Goal: Transaction & Acquisition: Purchase product/service

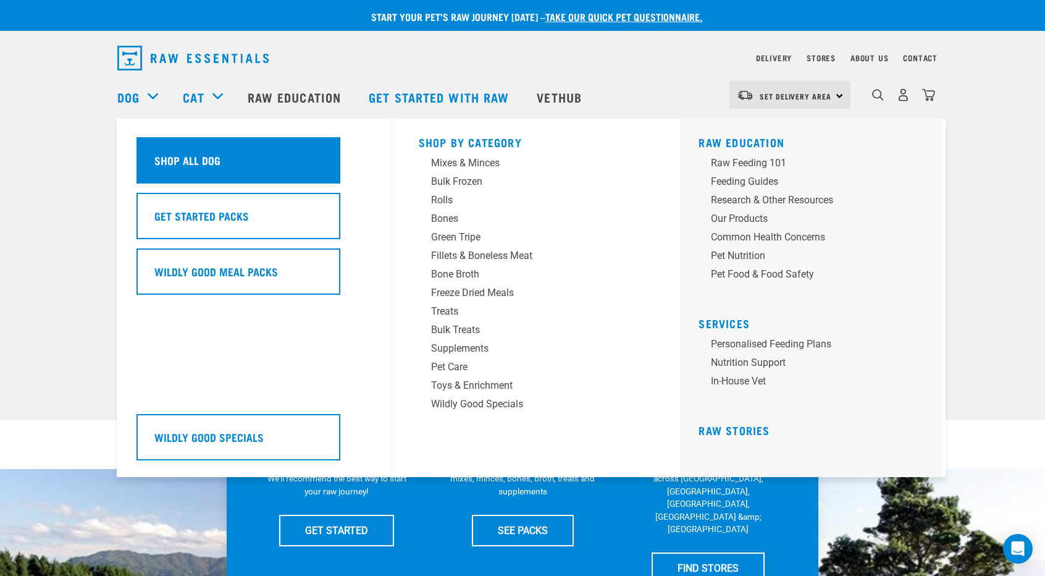
click at [161, 158] on h5 "Shop All Dog" at bounding box center [187, 160] width 66 height 16
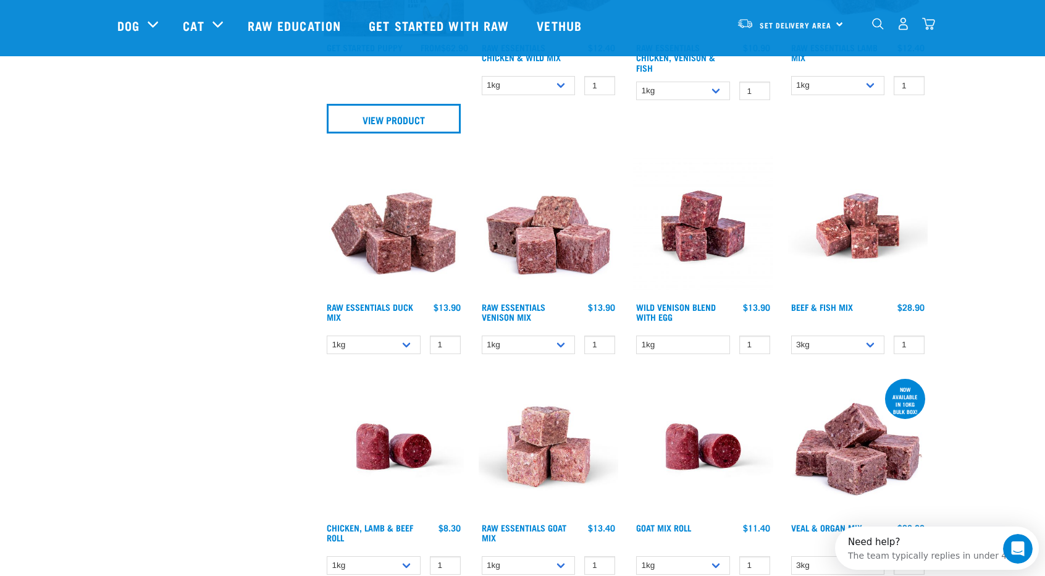
scroll to position [846, 0]
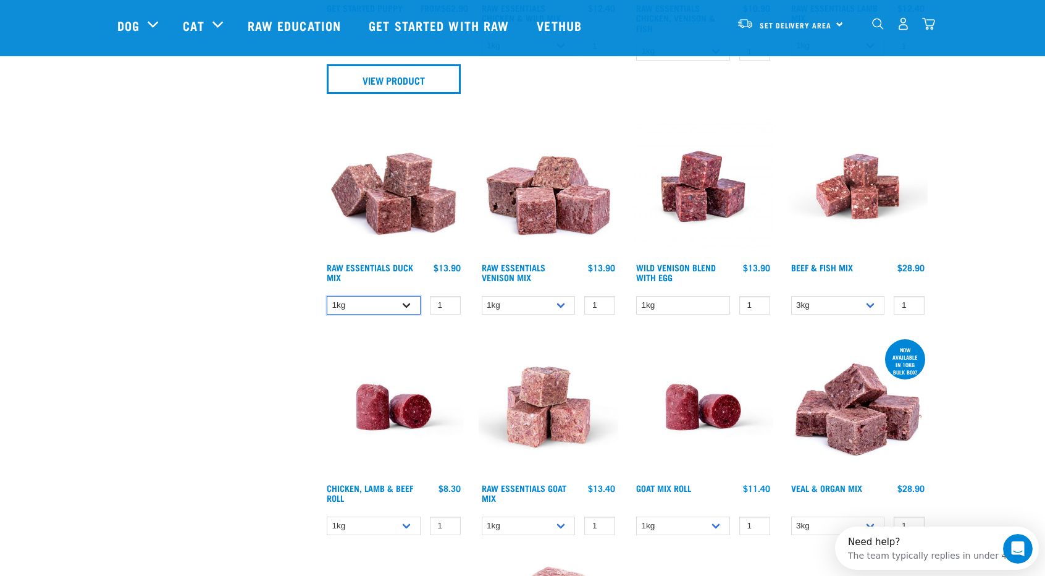
click at [397, 302] on select "1kg 3kg" at bounding box center [374, 305] width 94 height 19
click at [327, 296] on select "1kg 3kg" at bounding box center [374, 305] width 94 height 19
click at [246, 332] on div "× Filter products Pet Type Dog Cat Experience New Raw Feeder Experienced Raw Fe…" at bounding box center [213, 401] width 206 height 2409
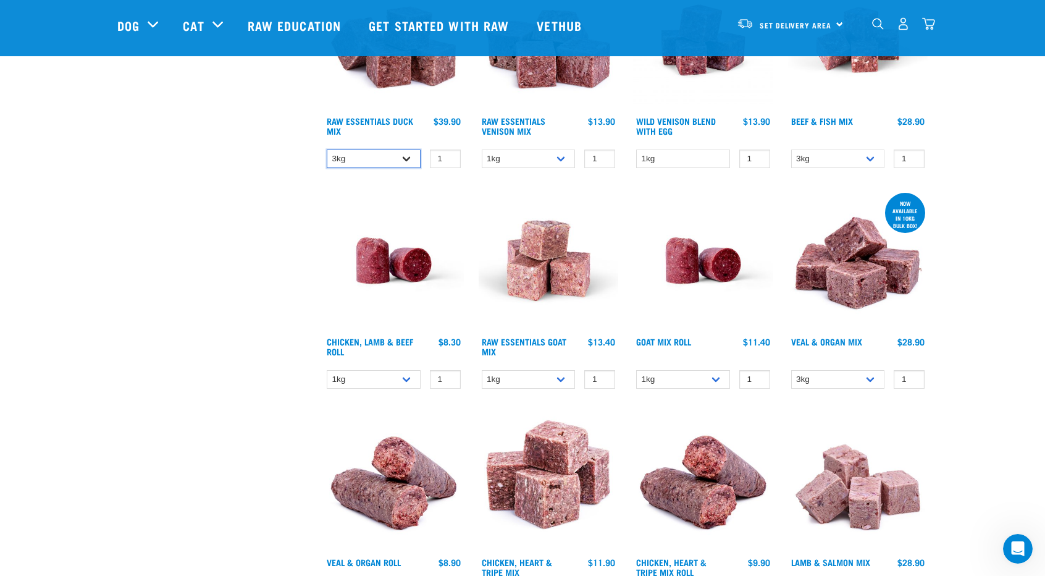
click at [384, 159] on select "1kg 3kg" at bounding box center [374, 158] width 94 height 19
select select "442097"
click at [327, 149] on select "1kg 3kg" at bounding box center [374, 158] width 94 height 19
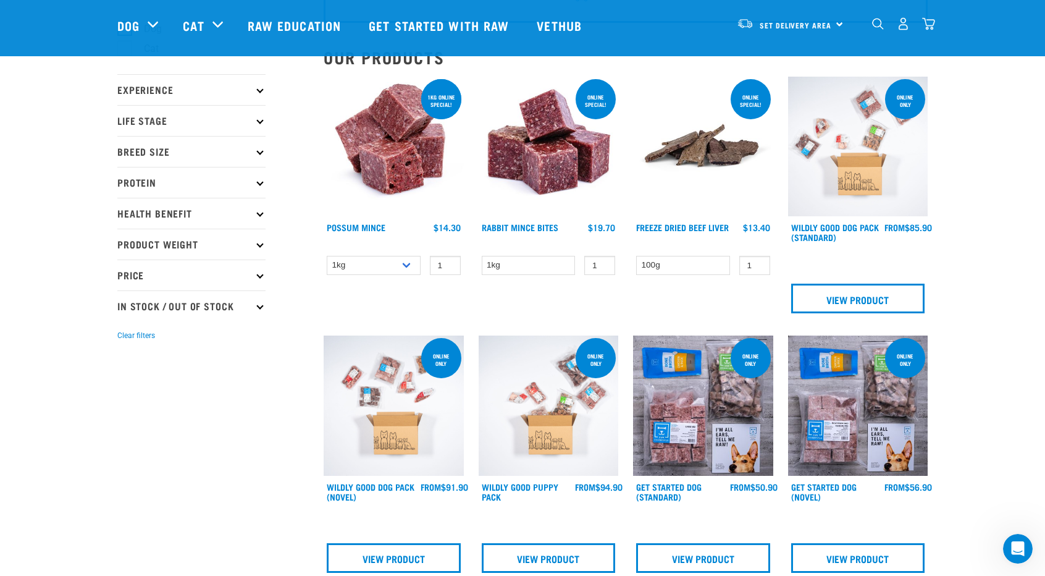
scroll to position [0, 0]
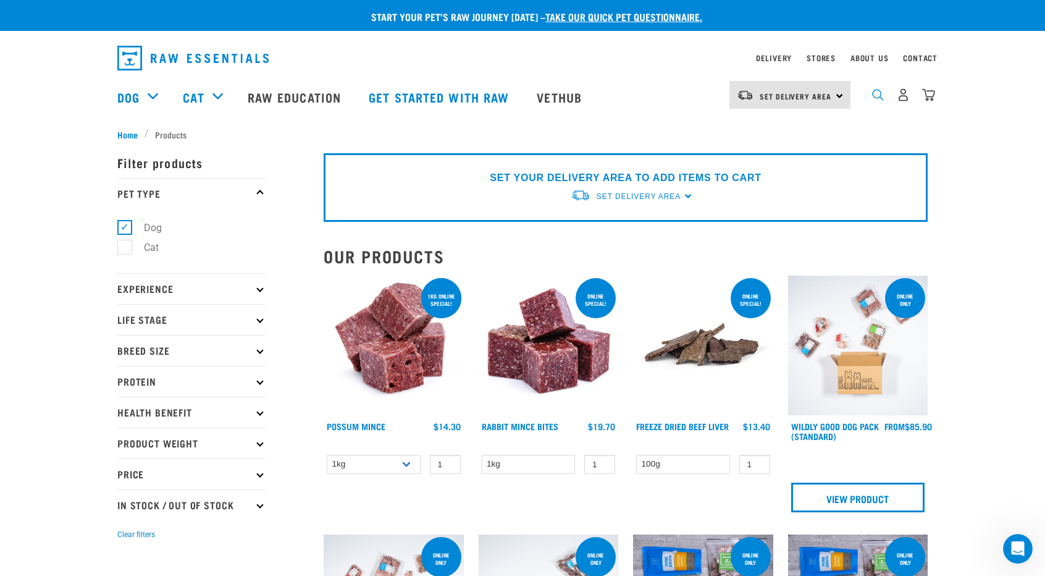
click at [880, 101] on img "dropdown navigation" at bounding box center [878, 95] width 12 height 12
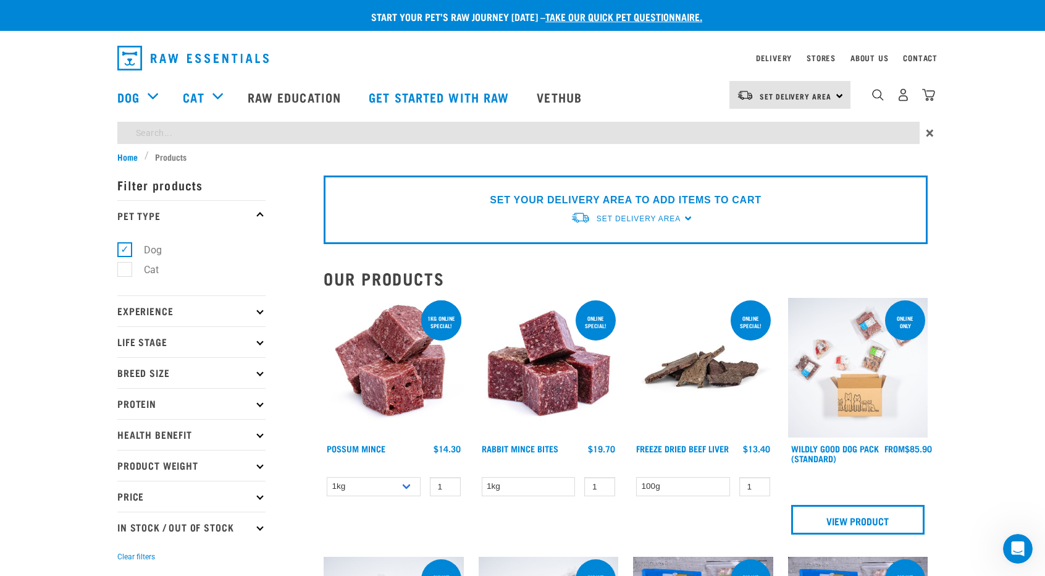
click at [593, 139] on input "search" at bounding box center [518, 133] width 802 height 22
type input "duck"
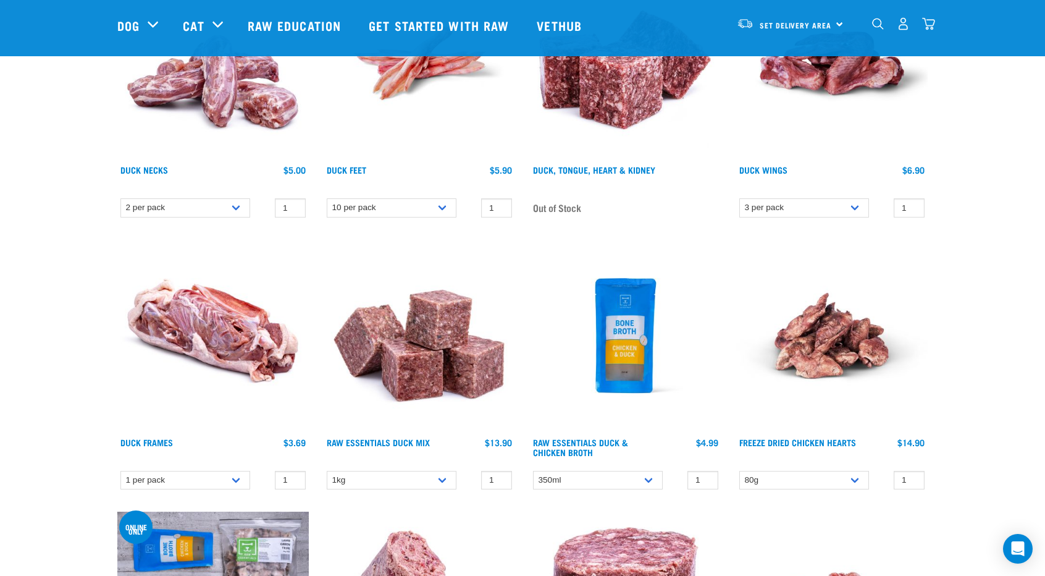
scroll to position [250, 0]
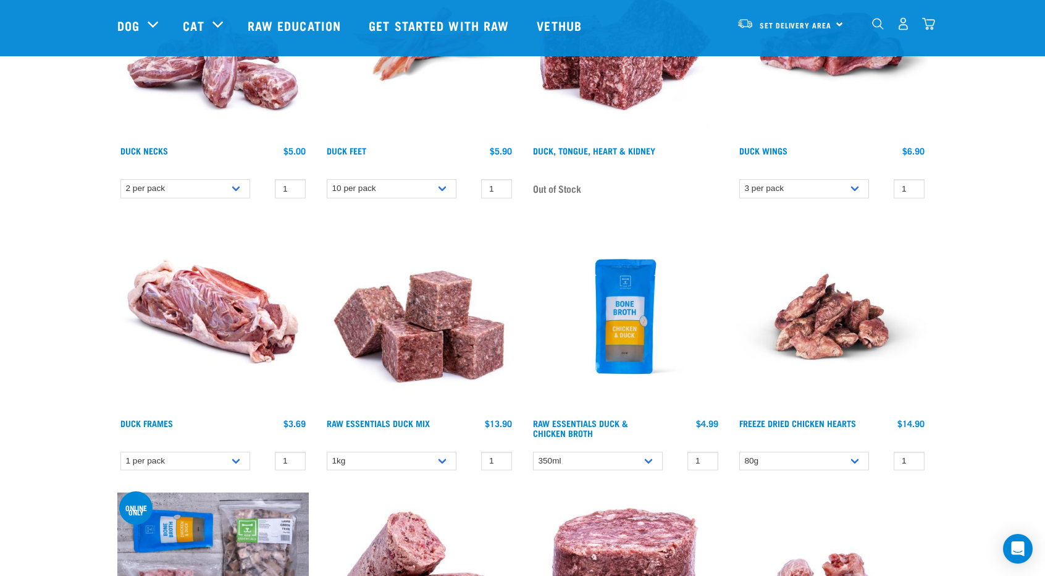
scroll to position [214, 0]
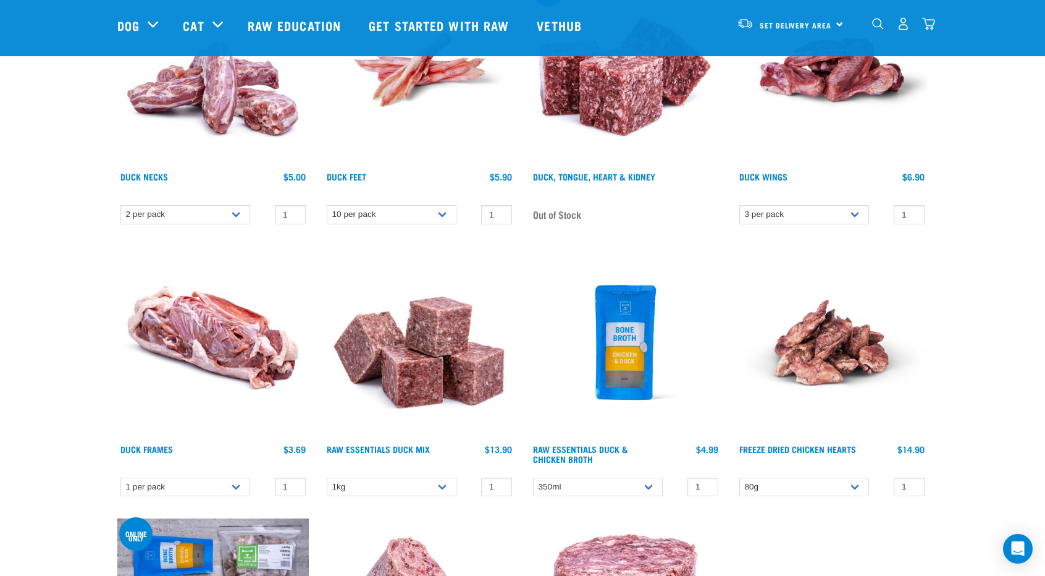
click at [437, 354] on img at bounding box center [419, 341] width 191 height 191
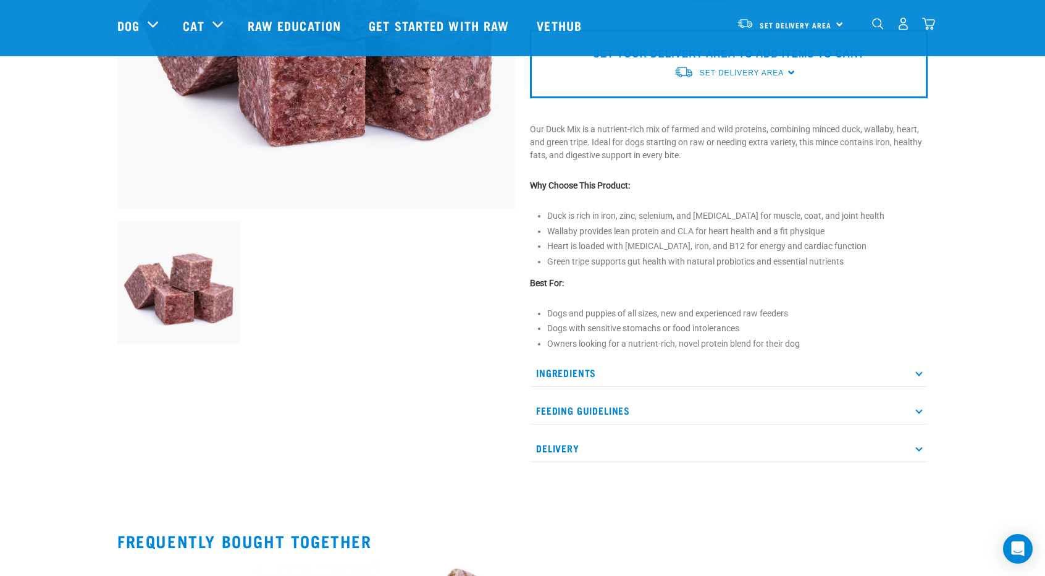
scroll to position [1151, 0]
